Goal: Task Accomplishment & Management: Complete application form

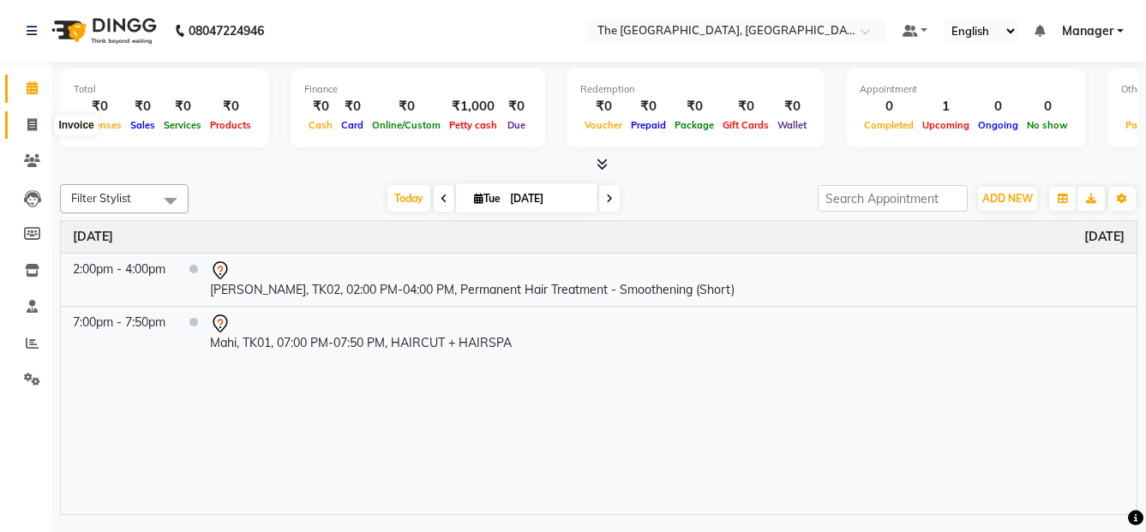
click at [36, 130] on icon at bounding box center [31, 124] width 9 height 13
select select "service"
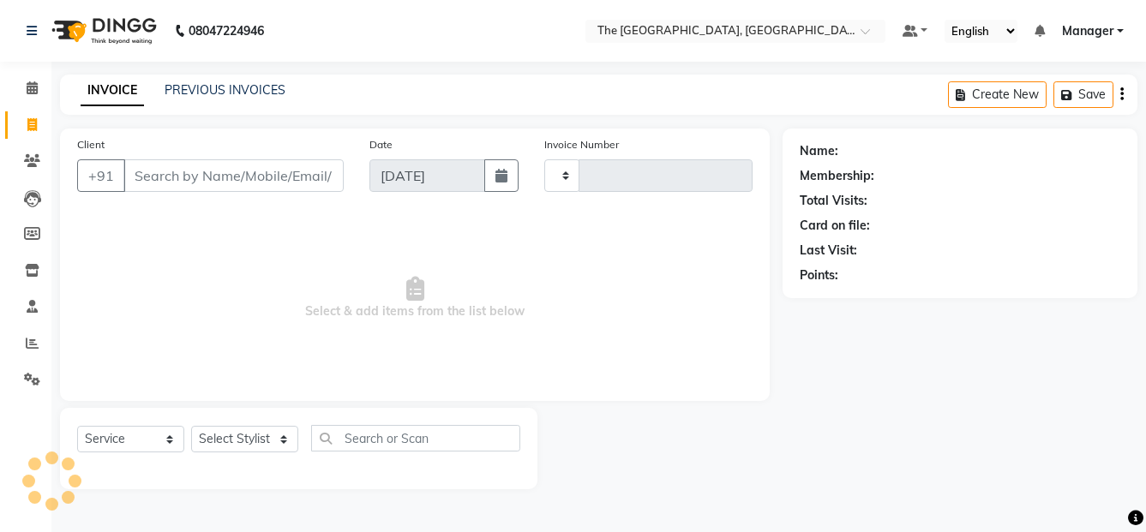
type input "0476"
select select "7501"
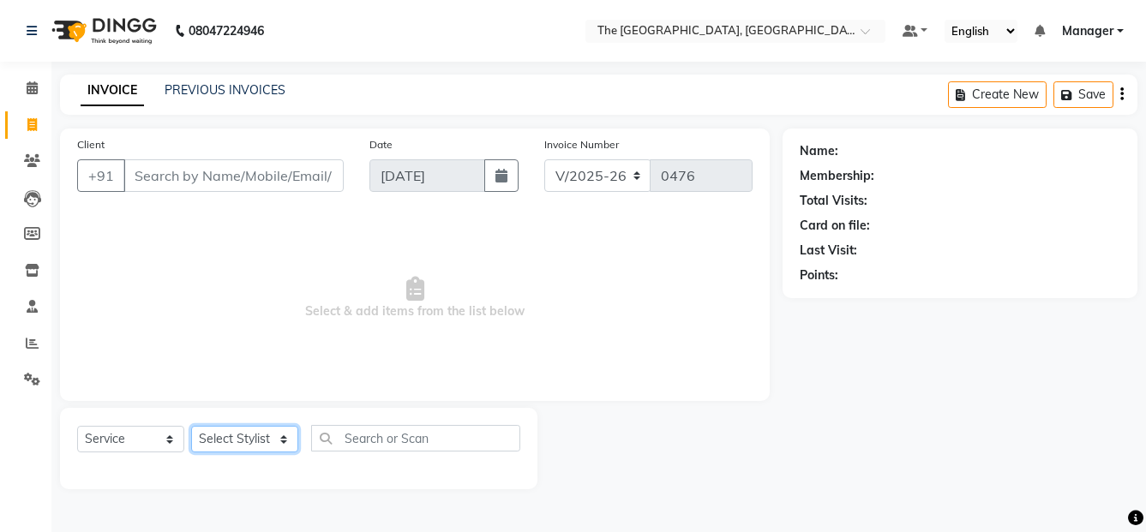
click at [263, 447] on select "Select Stylist FATHIMUNNISA Manager [PERSON_NAME] SUMIT SUNNY" at bounding box center [244, 439] width 107 height 27
select select "90343"
click at [191, 426] on select "Select Stylist FATHIMUNNISA Manager [PERSON_NAME] SUMIT SUNNY" at bounding box center [244, 439] width 107 height 27
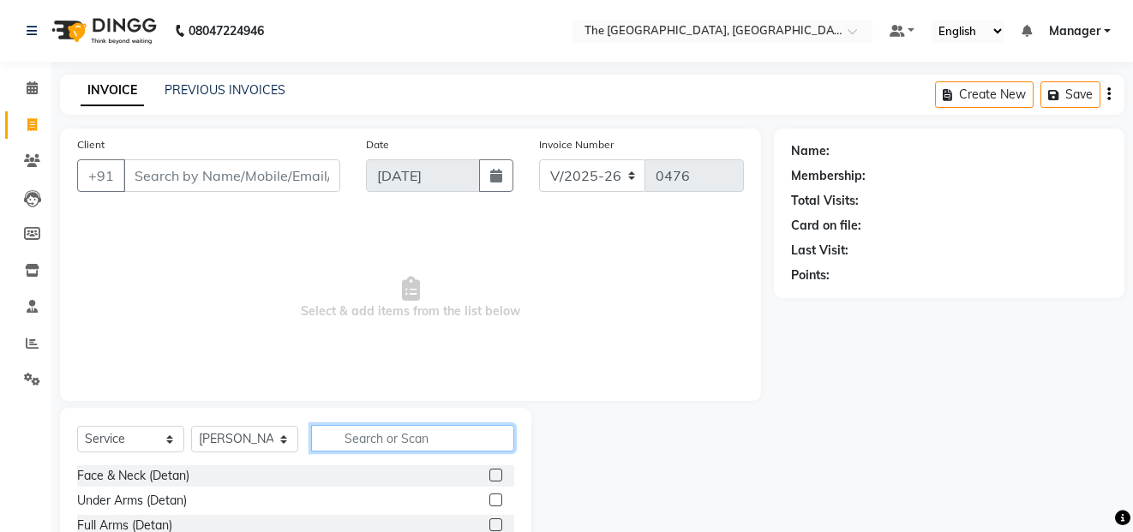
click at [359, 434] on input "text" at bounding box center [412, 438] width 203 height 27
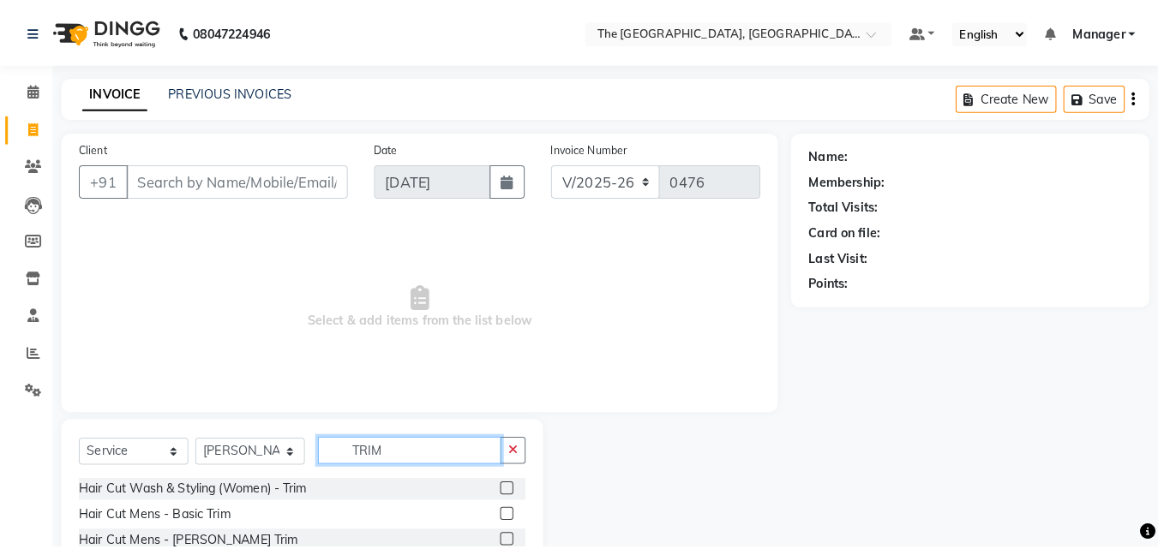
scroll to position [57, 0]
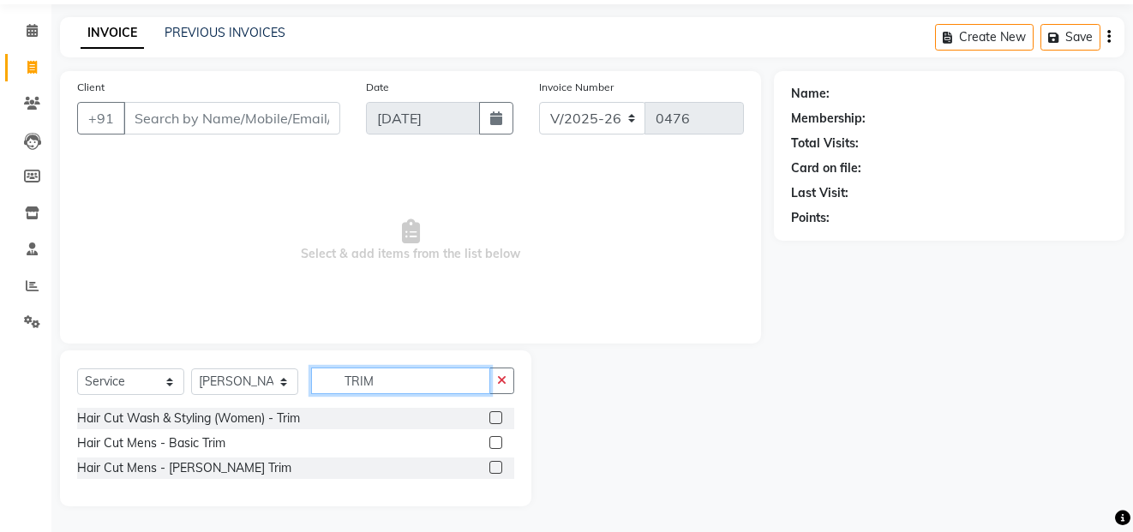
type input "TRIM"
click at [496, 442] on label at bounding box center [495, 442] width 13 height 13
click at [496, 442] on input "checkbox" at bounding box center [494, 443] width 11 height 11
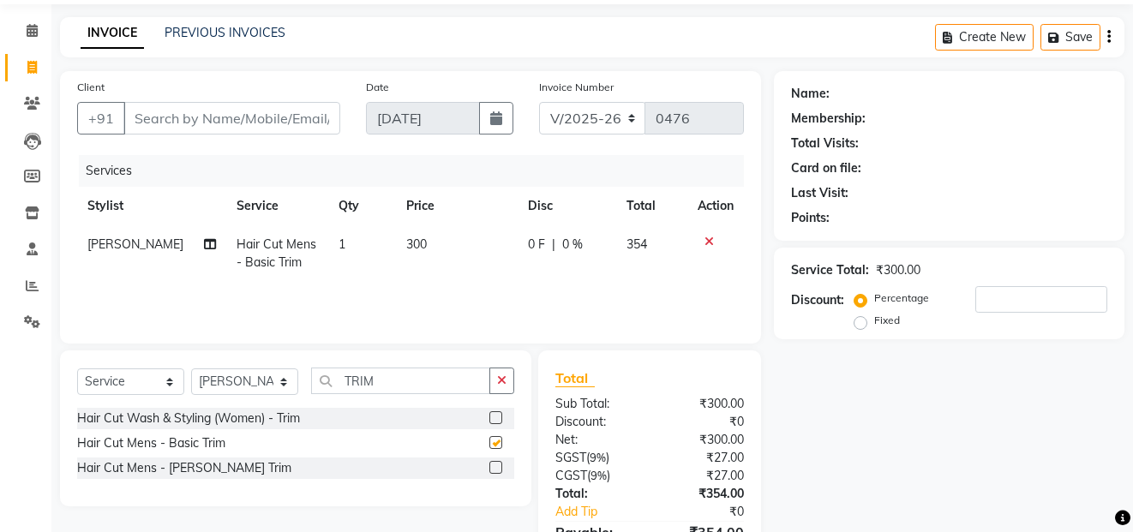
checkbox input "false"
click at [495, 462] on label at bounding box center [495, 467] width 13 height 13
click at [495, 463] on input "checkbox" at bounding box center [494, 468] width 11 height 11
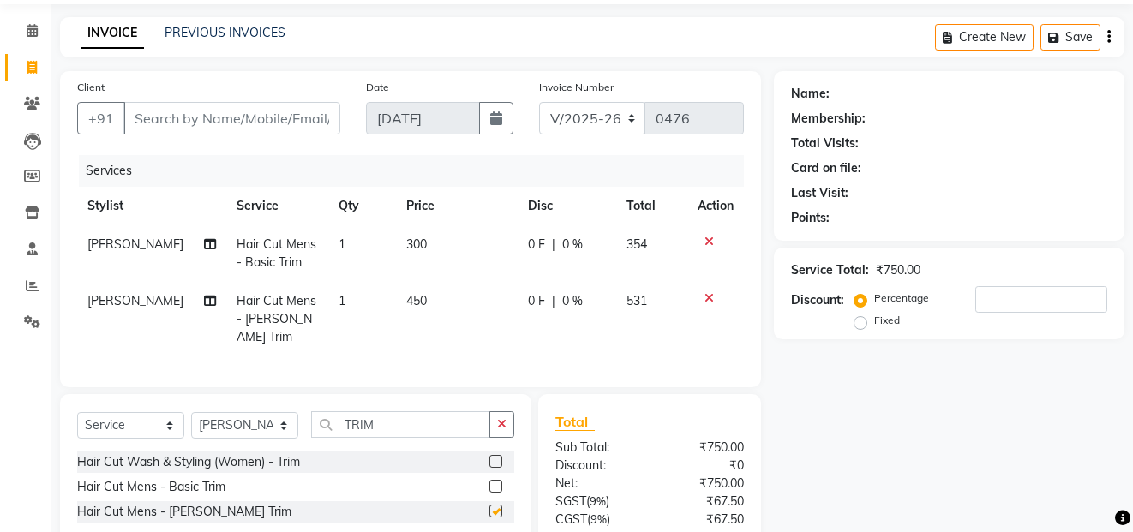
checkbox input "false"
click at [497, 411] on button "button" at bounding box center [501, 424] width 25 height 27
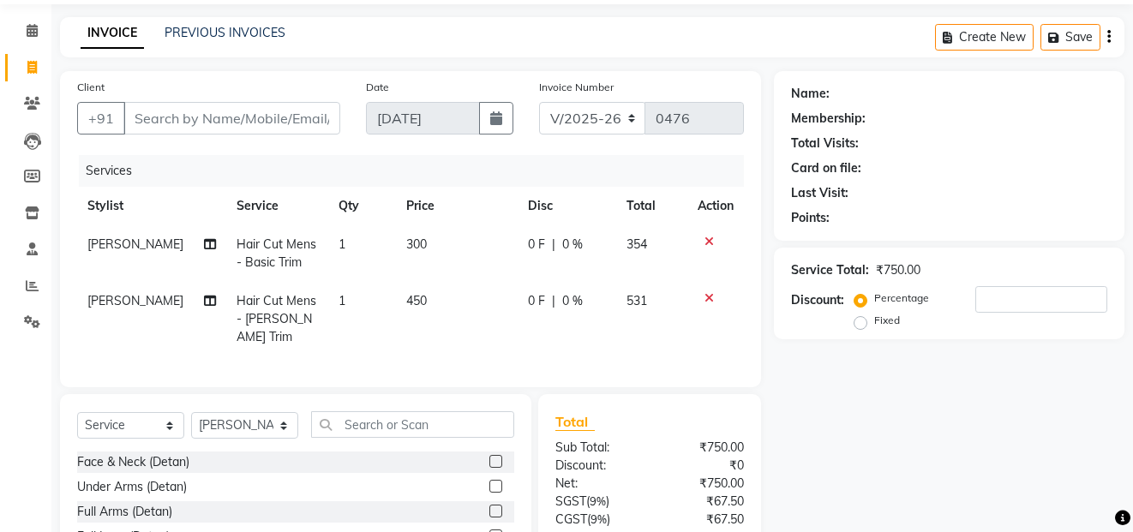
click at [706, 239] on icon at bounding box center [709, 242] width 9 height 12
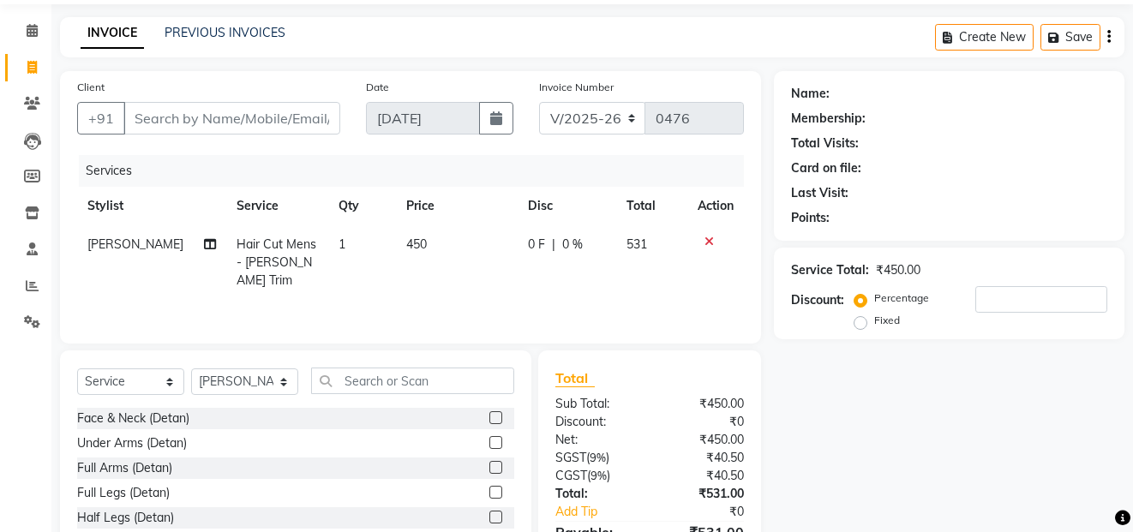
click at [706, 238] on icon at bounding box center [709, 242] width 9 height 12
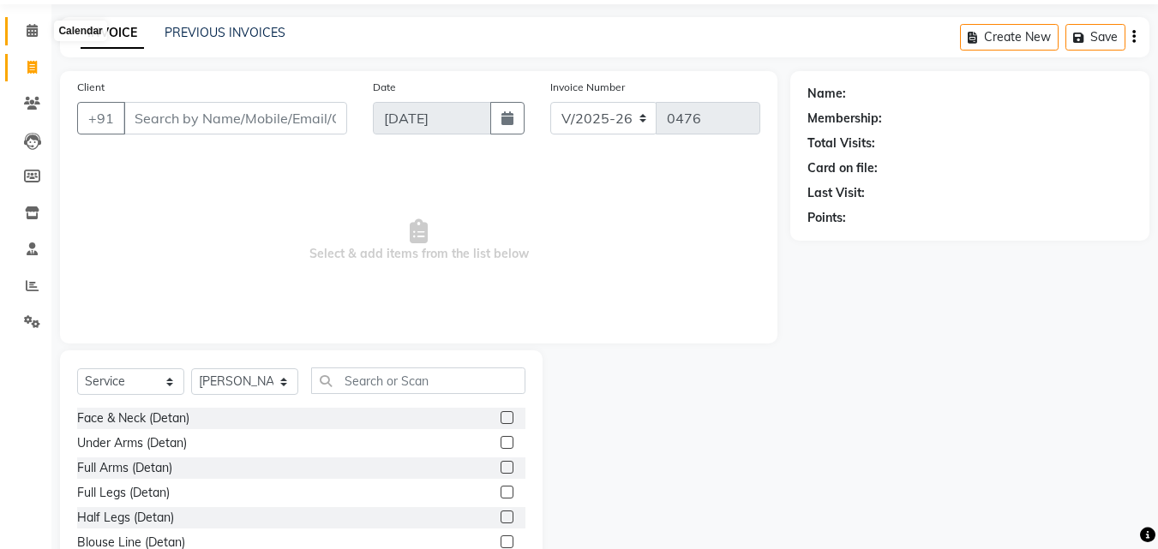
click at [28, 28] on icon at bounding box center [32, 30] width 11 height 13
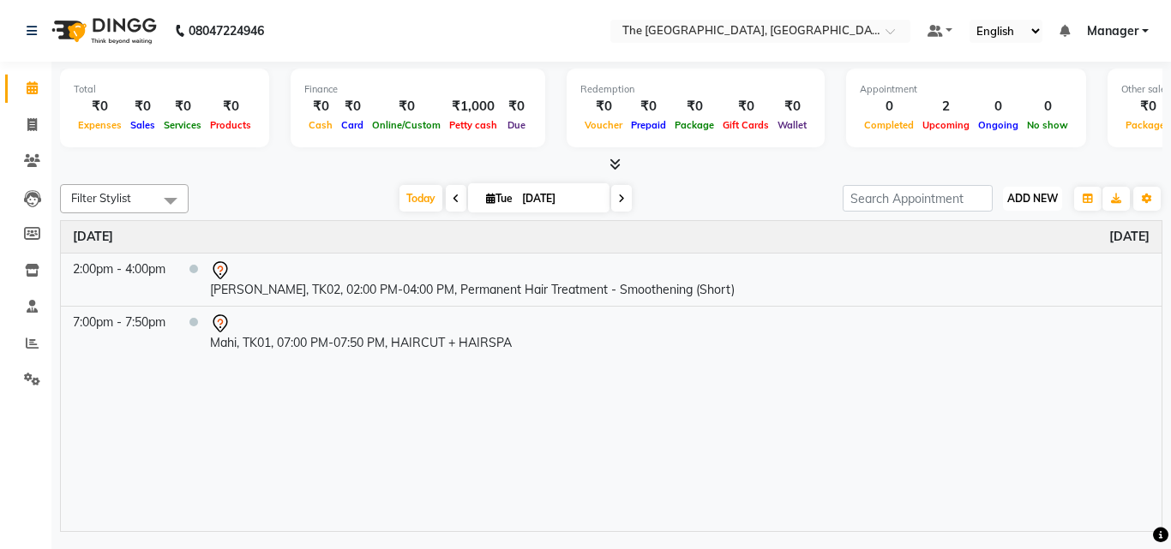
click at [1029, 190] on button "ADD NEW Toggle Dropdown" at bounding box center [1032, 199] width 59 height 24
click at [1002, 231] on button "Add Appointment" at bounding box center [993, 231] width 135 height 22
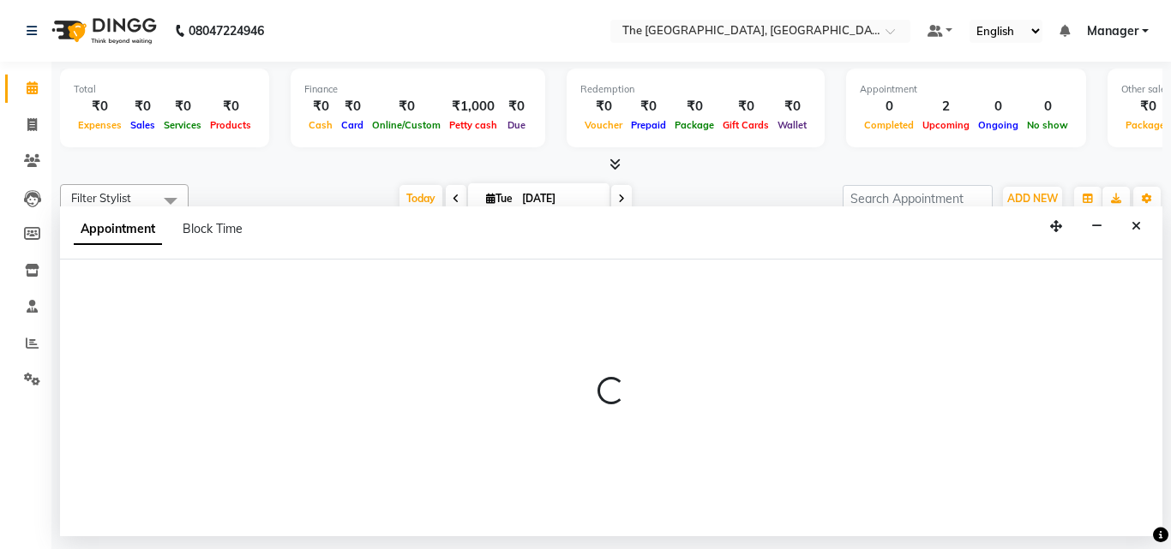
select select "540"
select select "tentative"
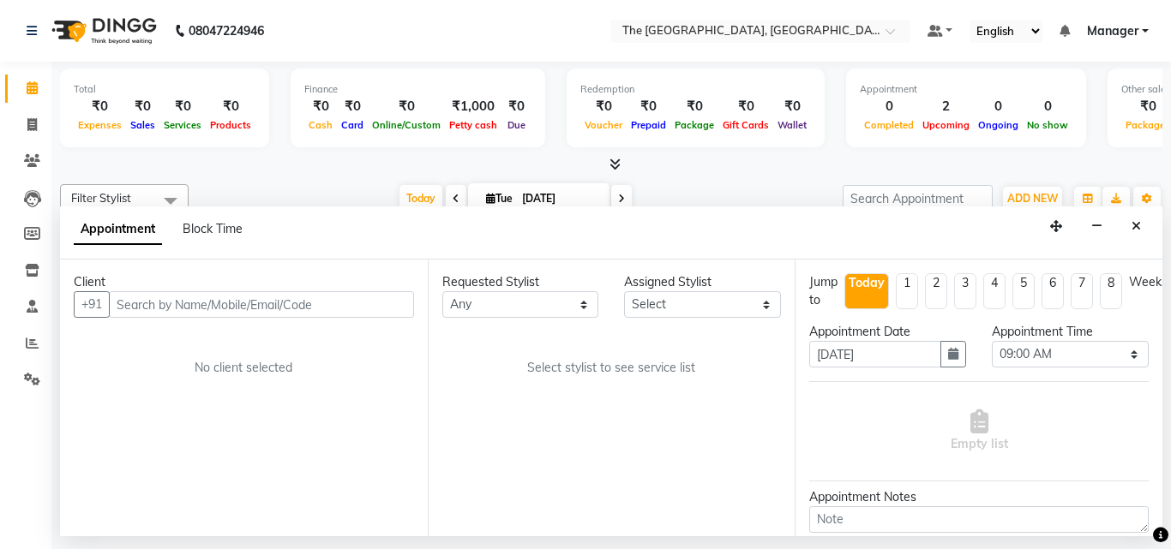
click at [340, 304] on input "text" at bounding box center [261, 304] width 305 height 27
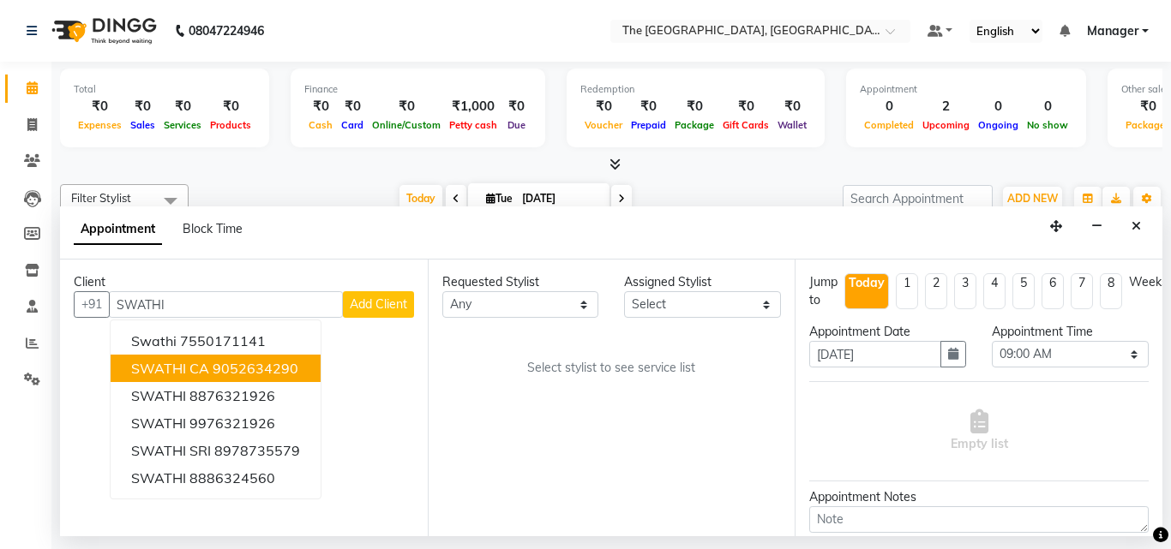
click at [303, 367] on button "SWATHI CA 9052634290" at bounding box center [216, 368] width 210 height 27
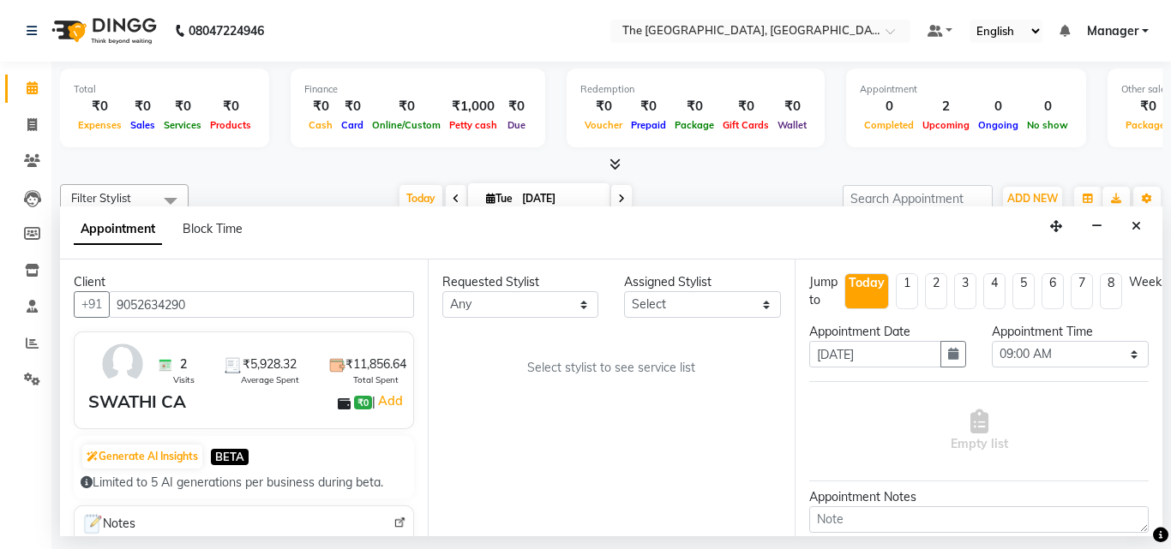
type input "9052634290"
click at [588, 309] on select "Any FATHIMUNNISA [PERSON_NAME] SUMIT [PERSON_NAME]" at bounding box center [520, 304] width 157 height 27
select select "66681"
click at [442, 291] on select "Any FATHIMUNNISA [PERSON_NAME] SUMIT [PERSON_NAME]" at bounding box center [520, 304] width 157 height 27
select select "66681"
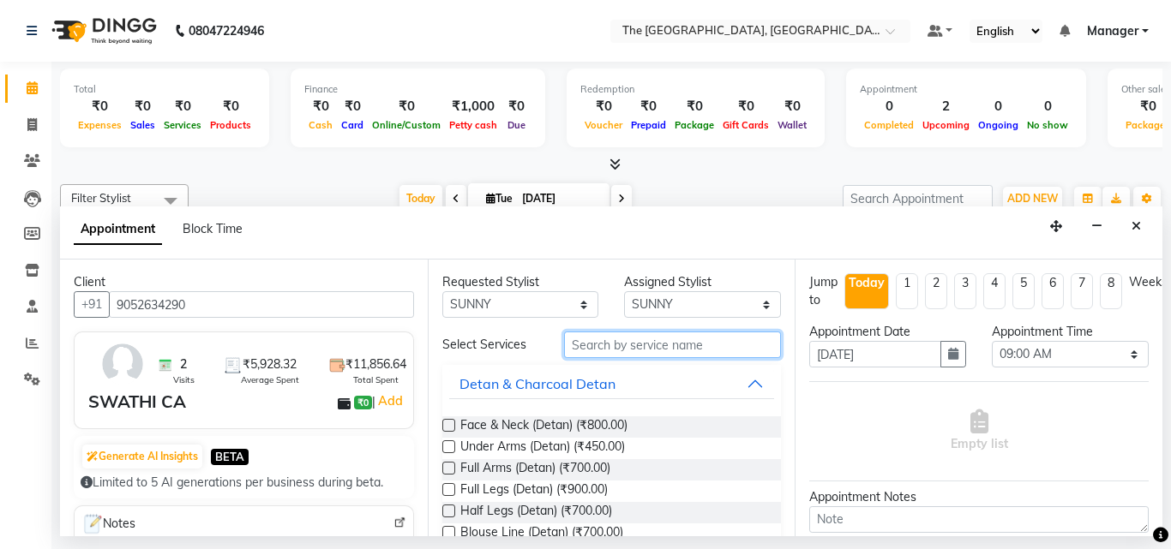
click at [661, 356] on input "text" at bounding box center [673, 345] width 218 height 27
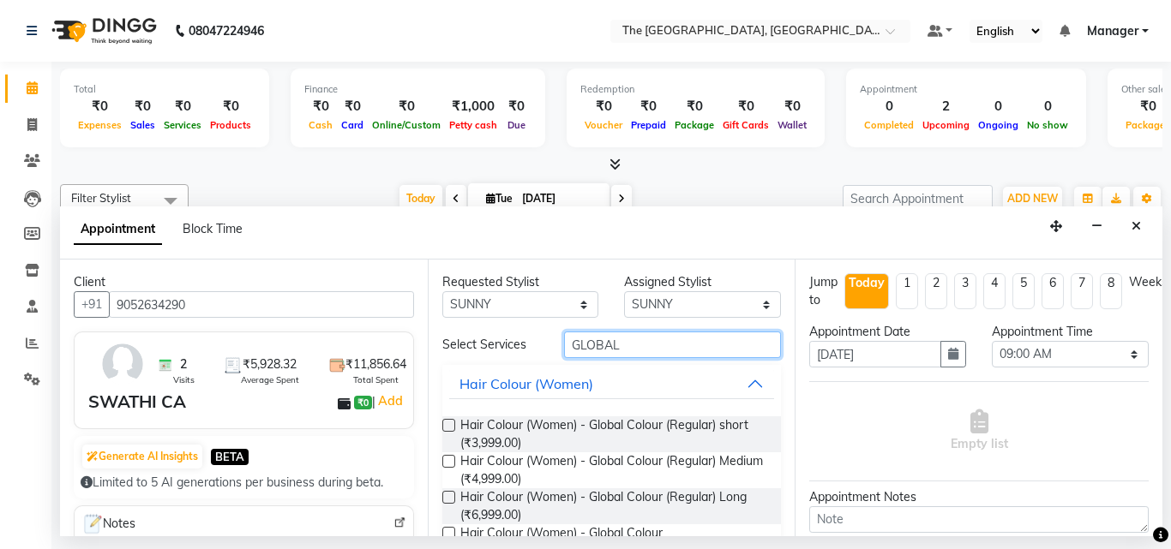
type input "GLOBAL"
click at [448, 423] on label at bounding box center [448, 425] width 13 height 13
click at [448, 423] on input "checkbox" at bounding box center [447, 427] width 11 height 11
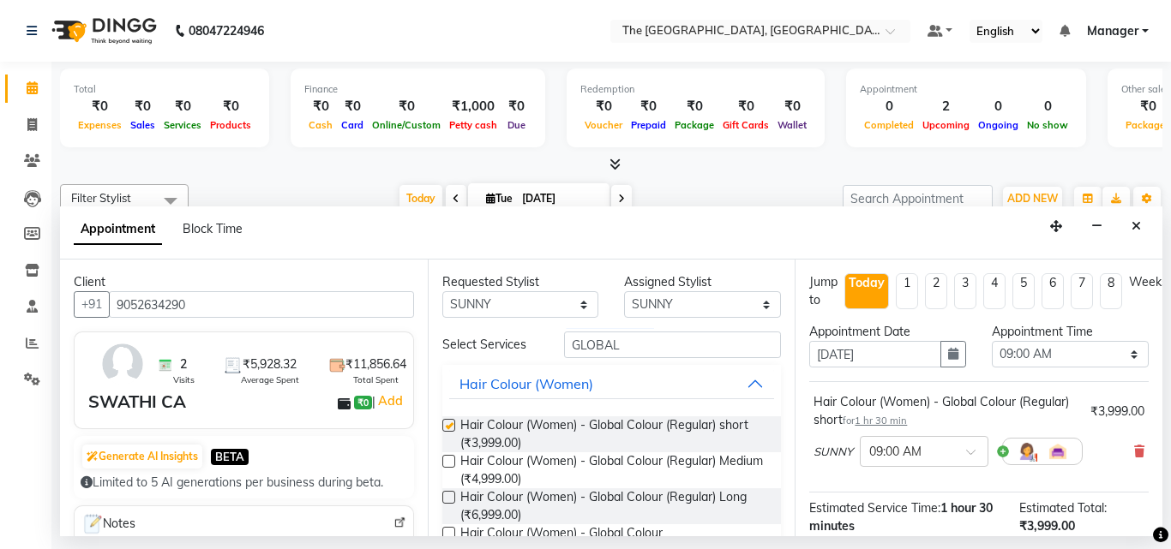
checkbox input "false"
click at [1122, 358] on select "Select 09:00 AM 09:15 AM 09:30 AM 09:45 AM 10:00 AM 10:15 AM 10:30 AM 10:45 AM …" at bounding box center [1070, 354] width 157 height 27
select select "840"
click at [992, 341] on select "Select 09:00 AM 09:15 AM 09:30 AM 09:45 AM 10:00 AM 10:15 AM 10:30 AM 10:45 AM …" at bounding box center [1070, 354] width 157 height 27
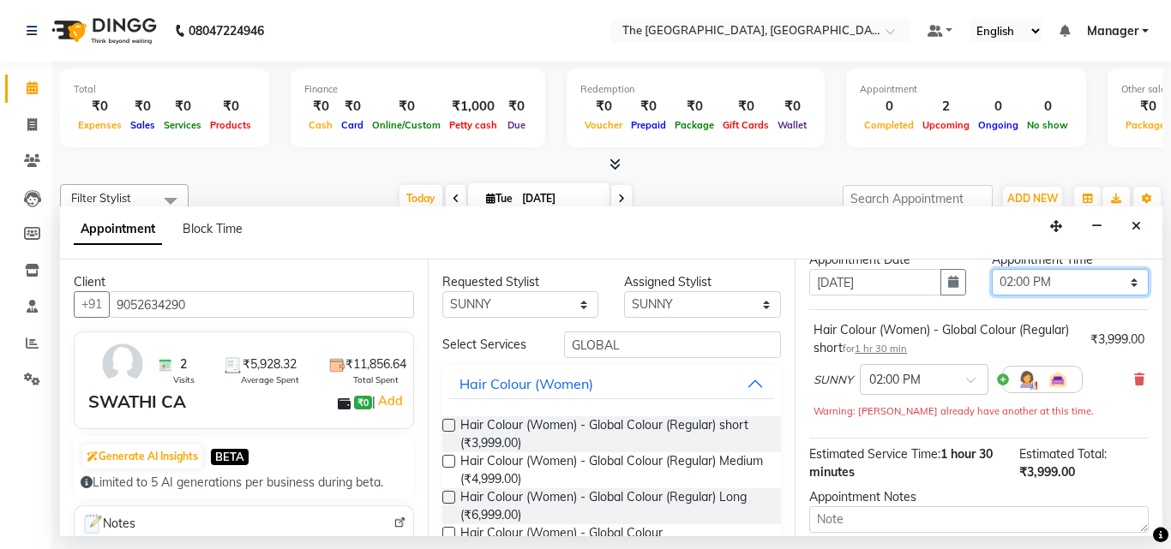
scroll to position [241, 0]
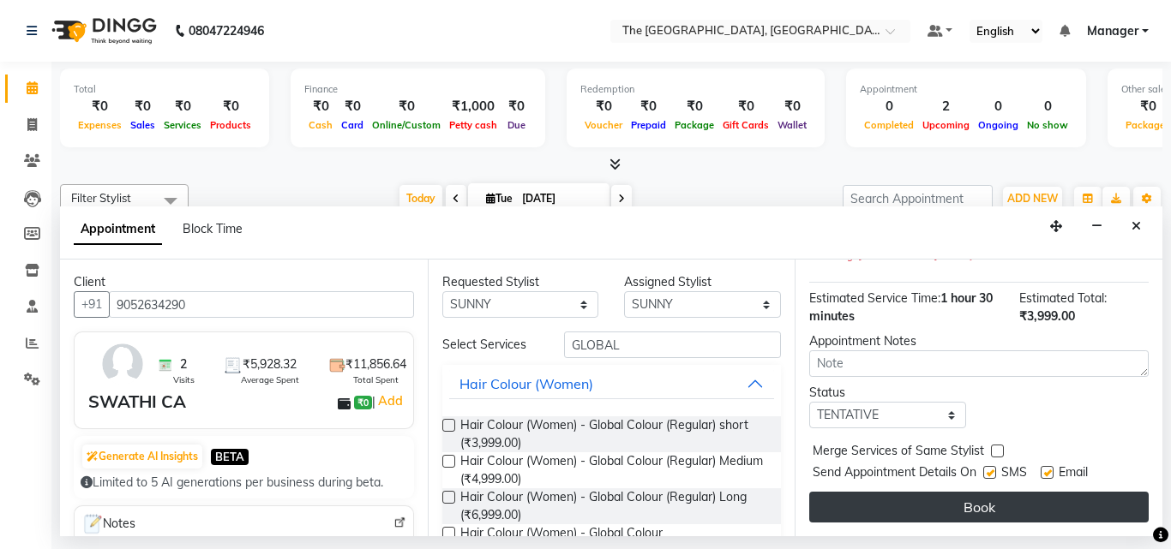
click at [1028, 492] on button "Book" at bounding box center [978, 507] width 339 height 31
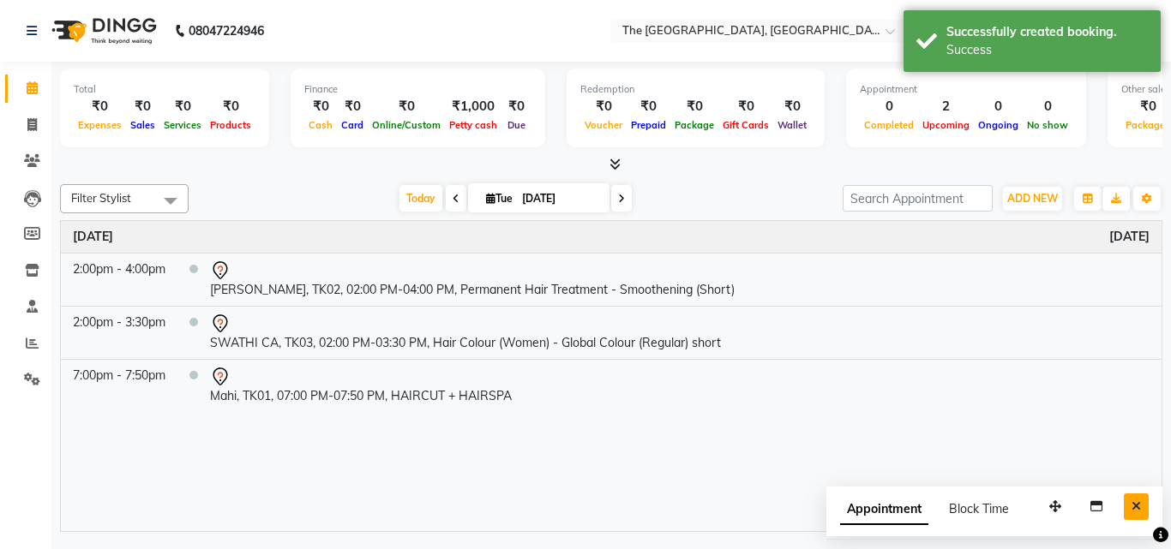
click at [1135, 509] on icon "Close" at bounding box center [1135, 507] width 9 height 12
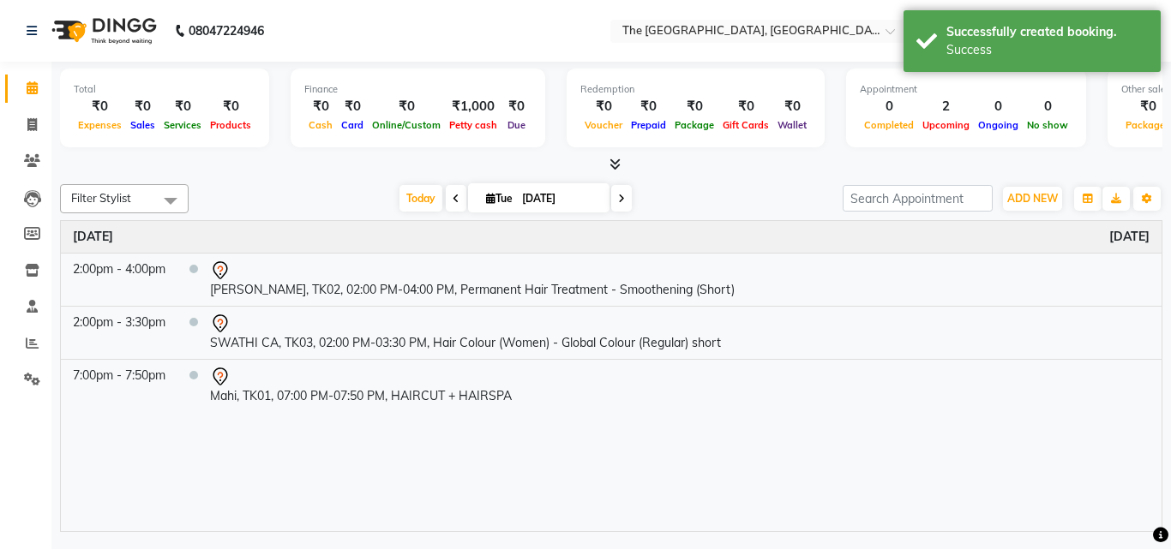
click at [413, 487] on div "Time Event [DATE] 2:00pm - 4:00pm [PERSON_NAME], TK02, 02:00 PM-04:00 PM, Perma…" at bounding box center [611, 376] width 1101 height 310
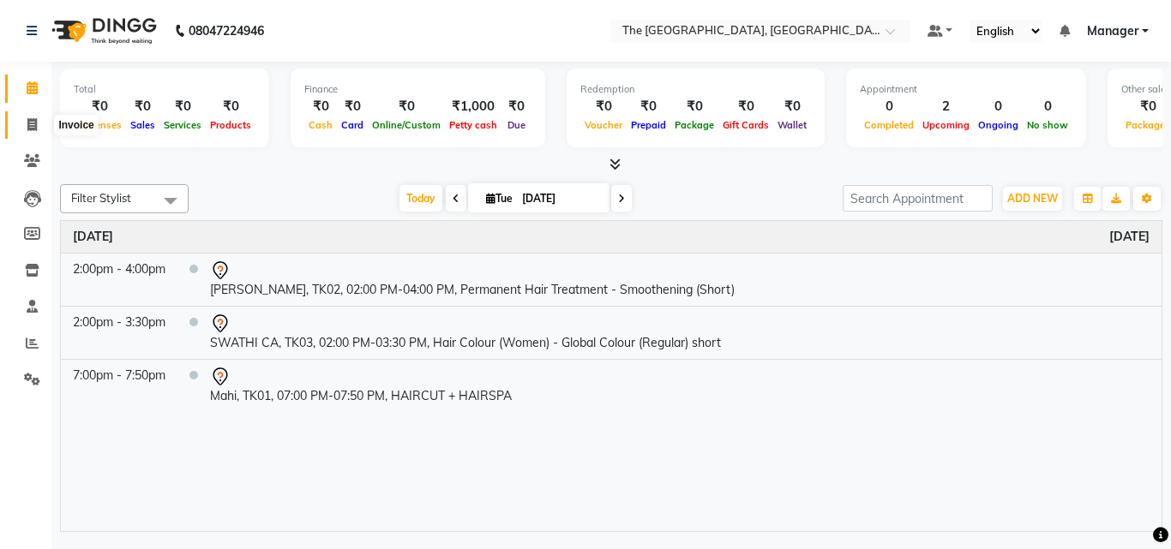
click at [31, 121] on icon at bounding box center [31, 124] width 9 height 13
select select "service"
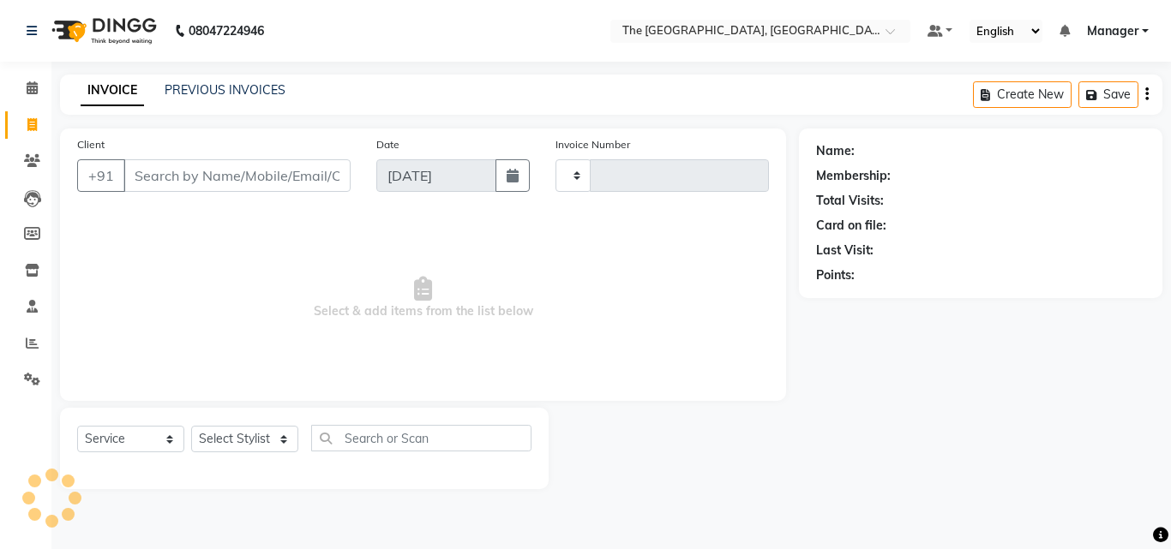
type input "0476"
select select "7501"
click at [34, 91] on icon at bounding box center [32, 87] width 11 height 13
